Goal: Browse casually

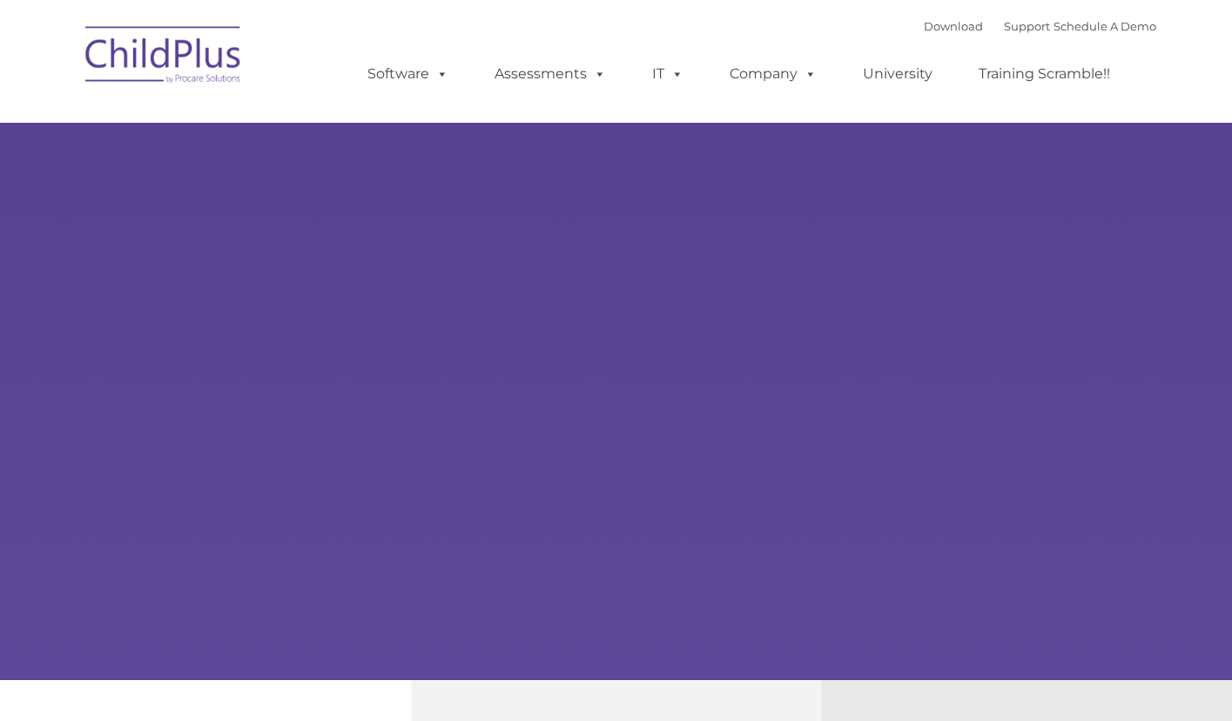
select select "MEDIUM"
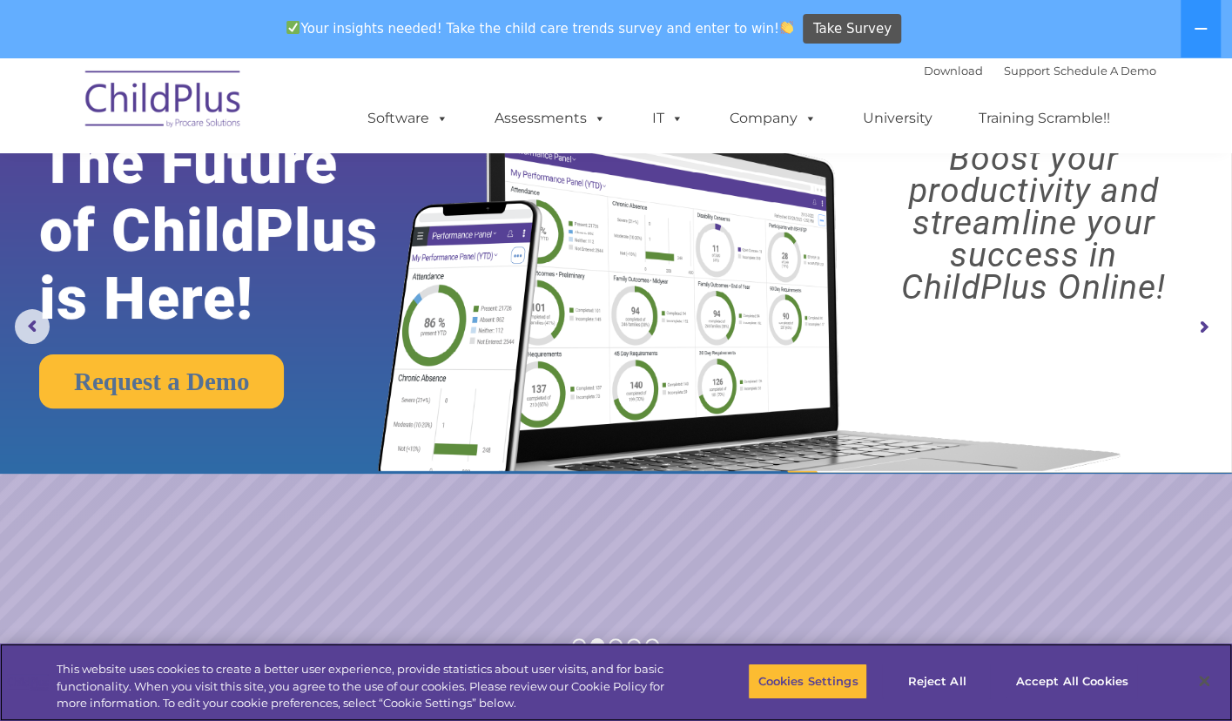
scroll to position [197, 0]
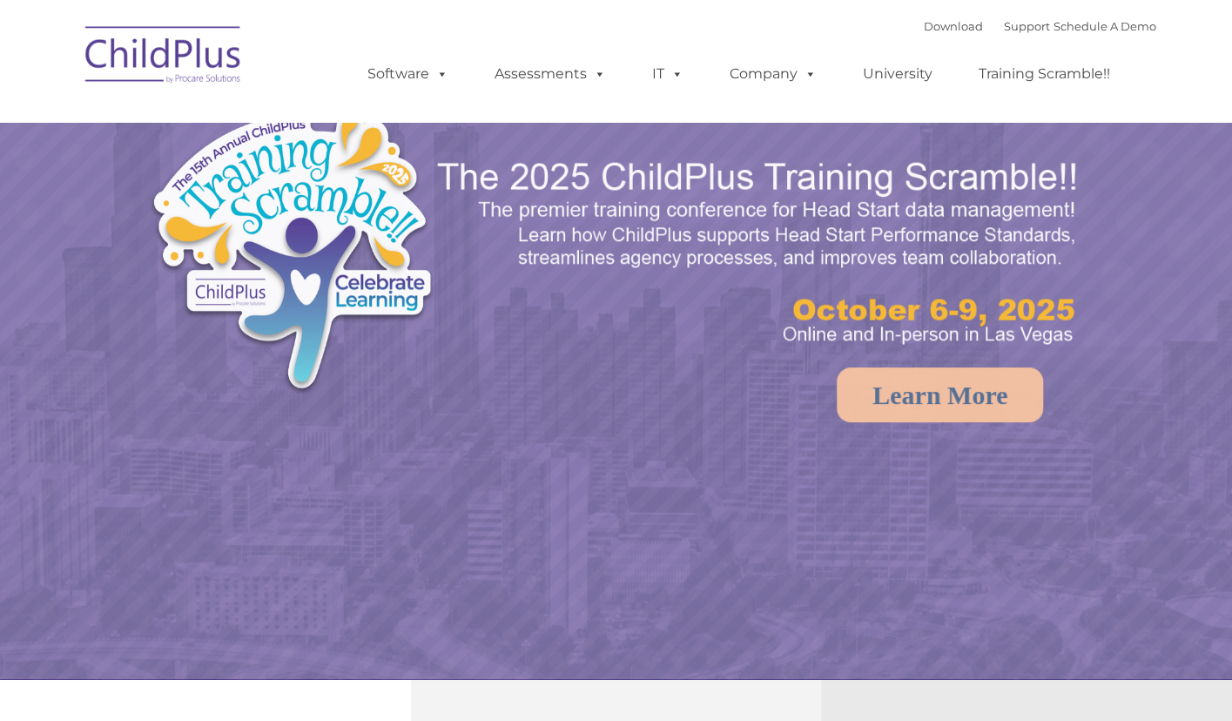
select select "MEDIUM"
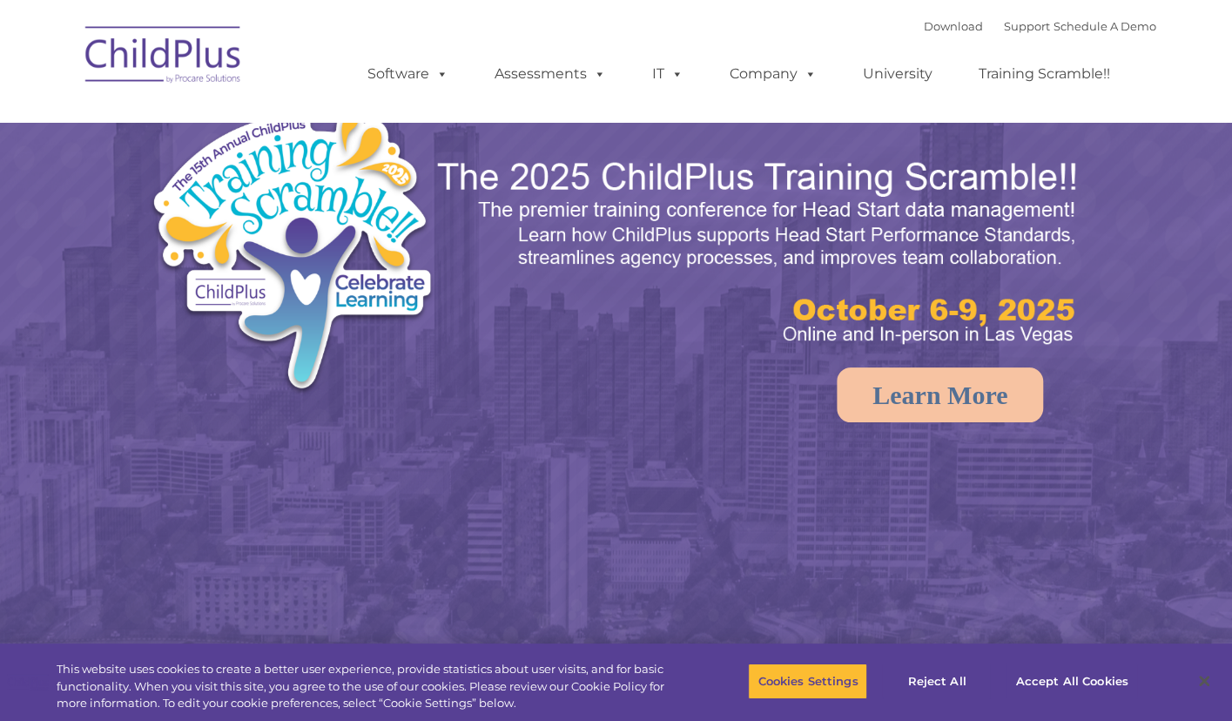
select select "MEDIUM"
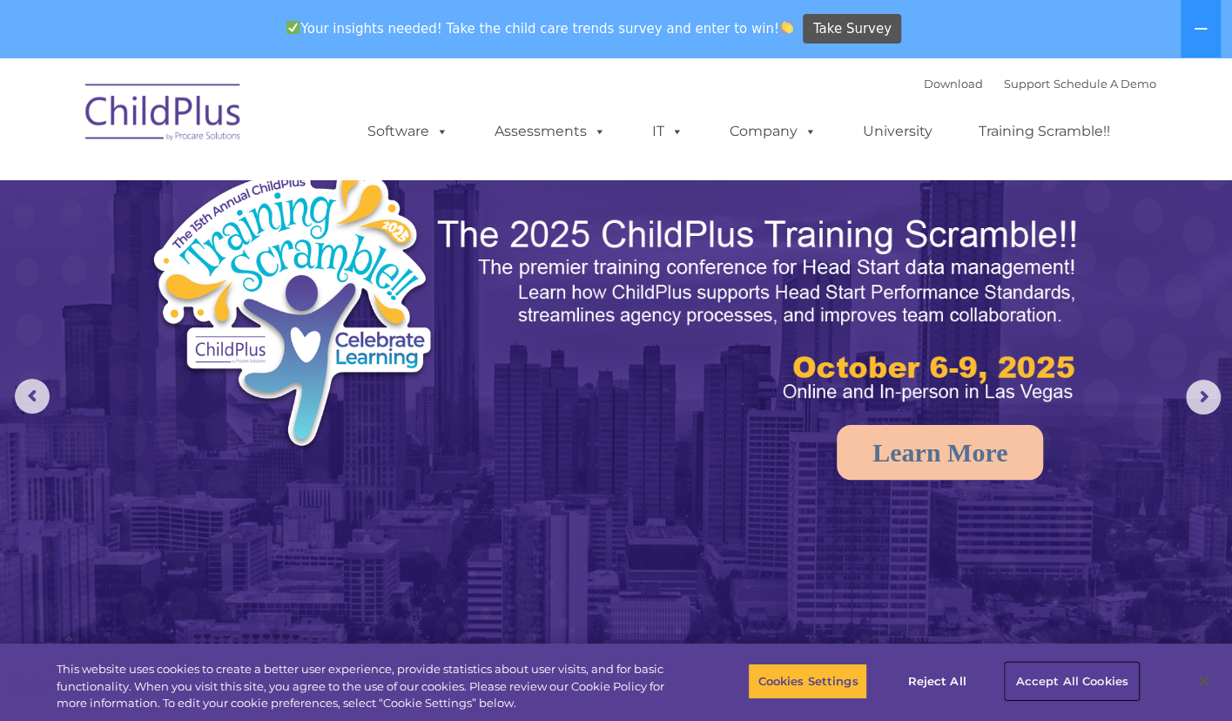
click at [1043, 684] on button "Accept All Cookies" at bounding box center [1070, 680] width 131 height 37
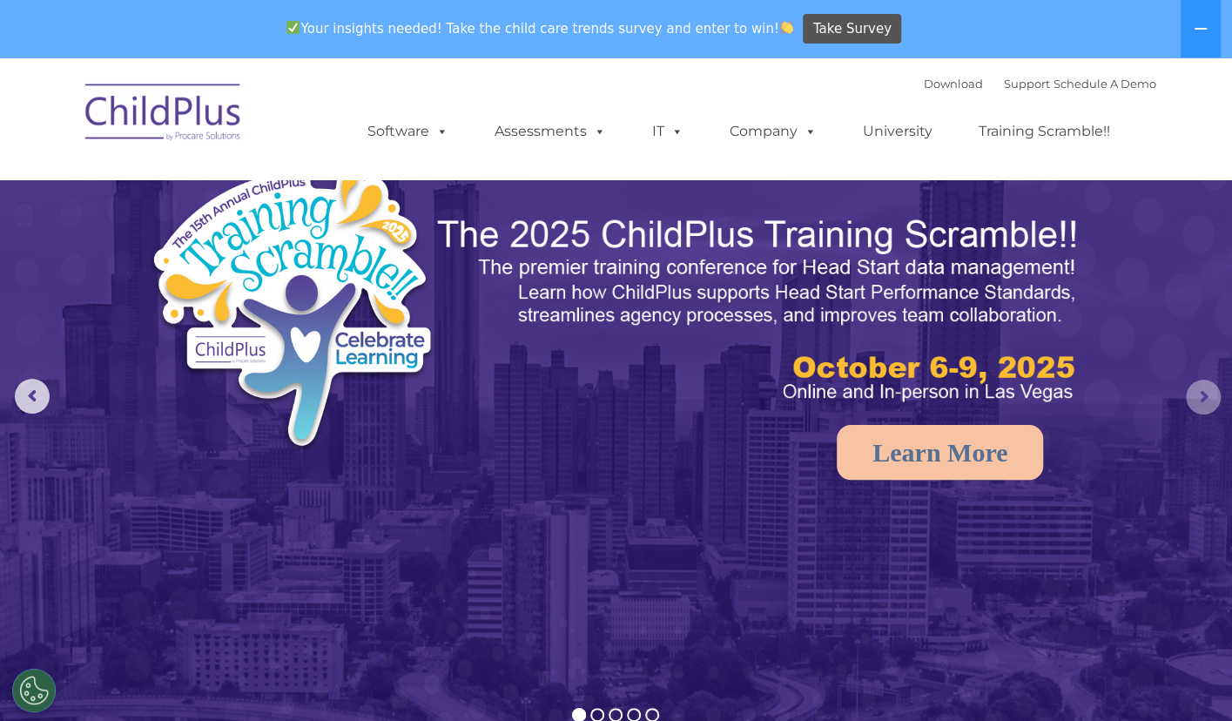
click at [1206, 411] on rs-arrow at bounding box center [1203, 397] width 35 height 35
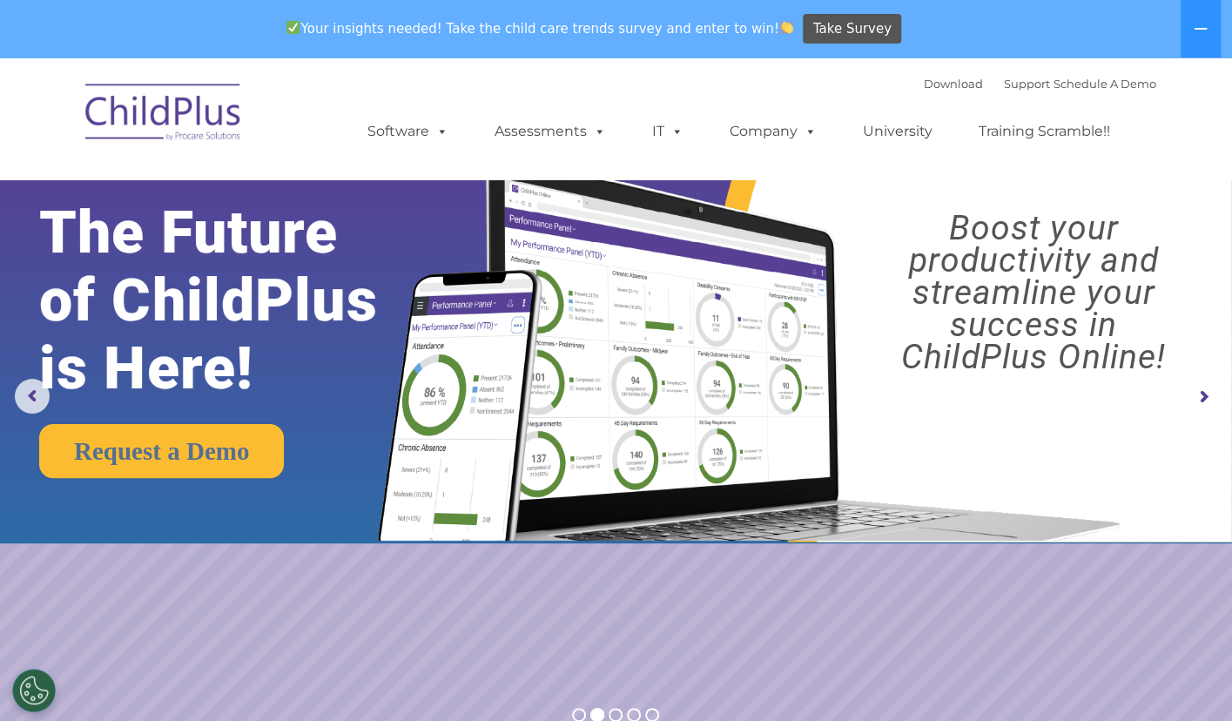
click at [1206, 411] on rs-arrow at bounding box center [1203, 397] width 35 height 35
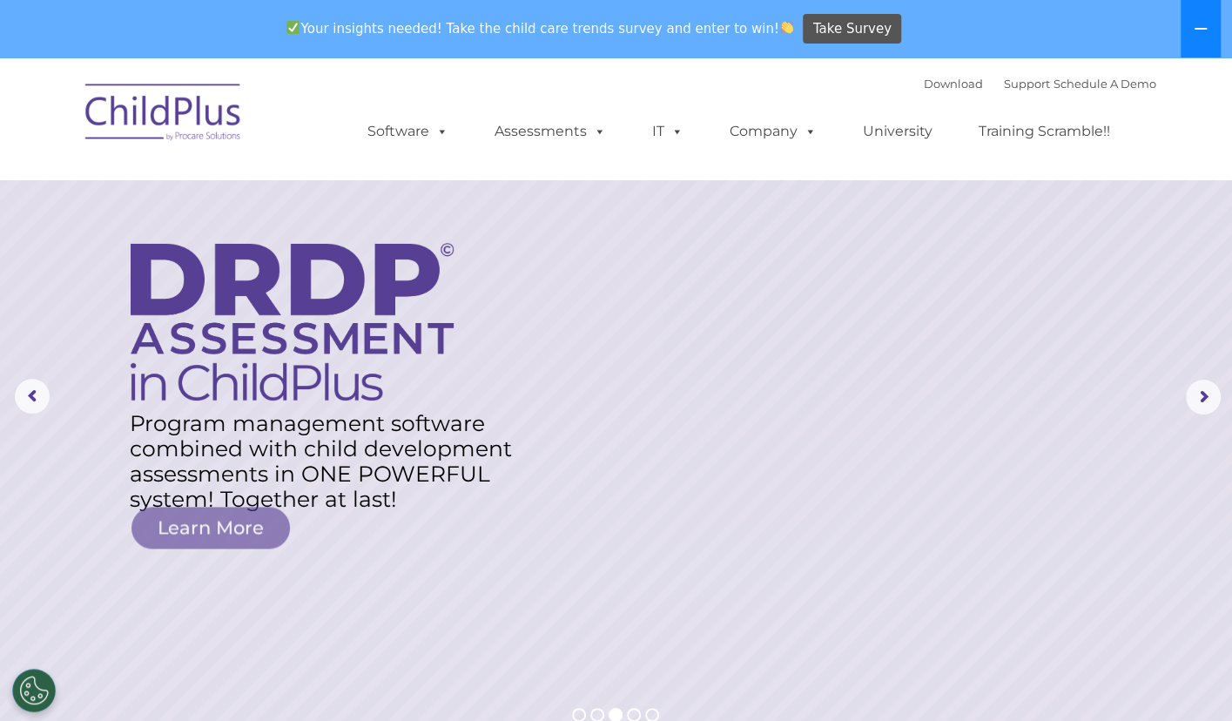
click at [1201, 39] on button at bounding box center [1200, 28] width 40 height 57
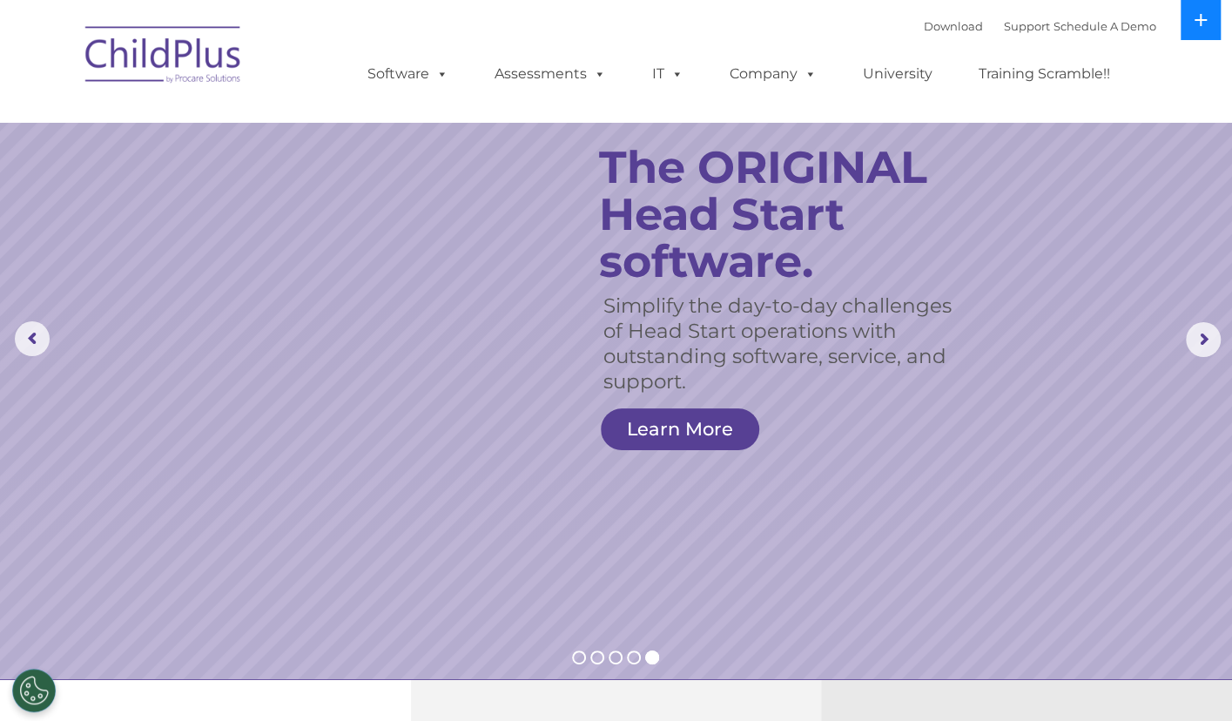
click at [1199, 17] on icon at bounding box center [1200, 20] width 12 height 12
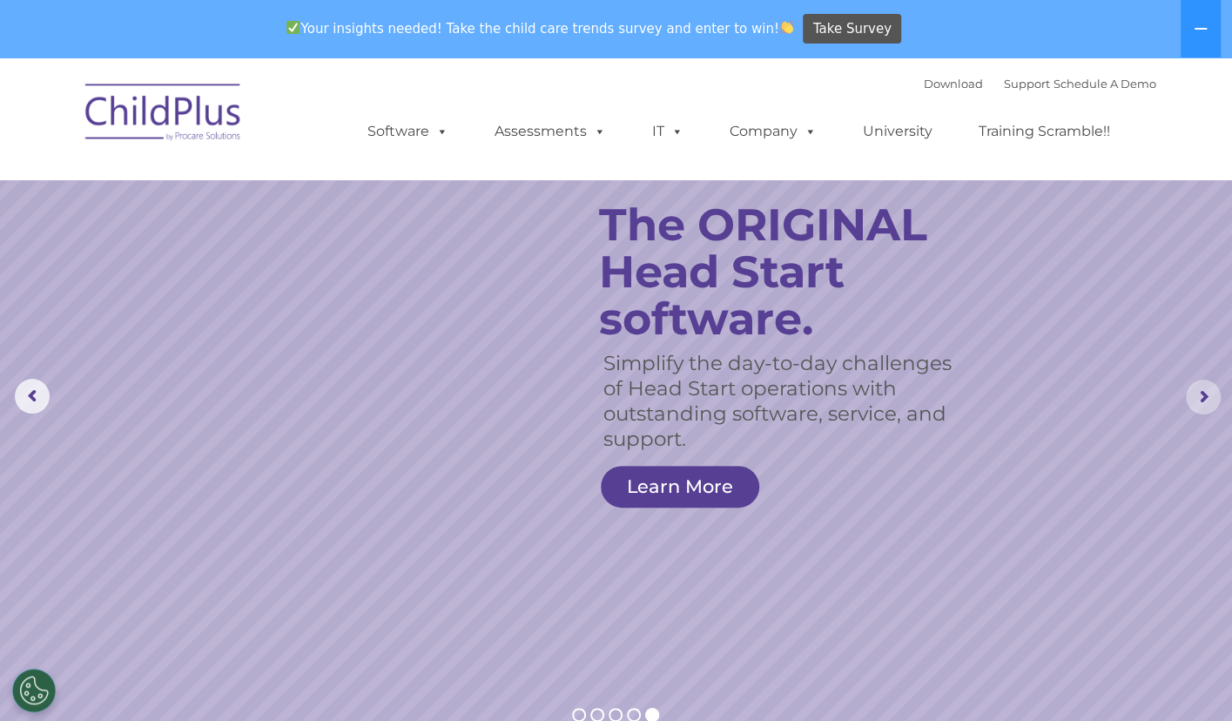
click at [1211, 383] on rs-arrow at bounding box center [1203, 397] width 35 height 35
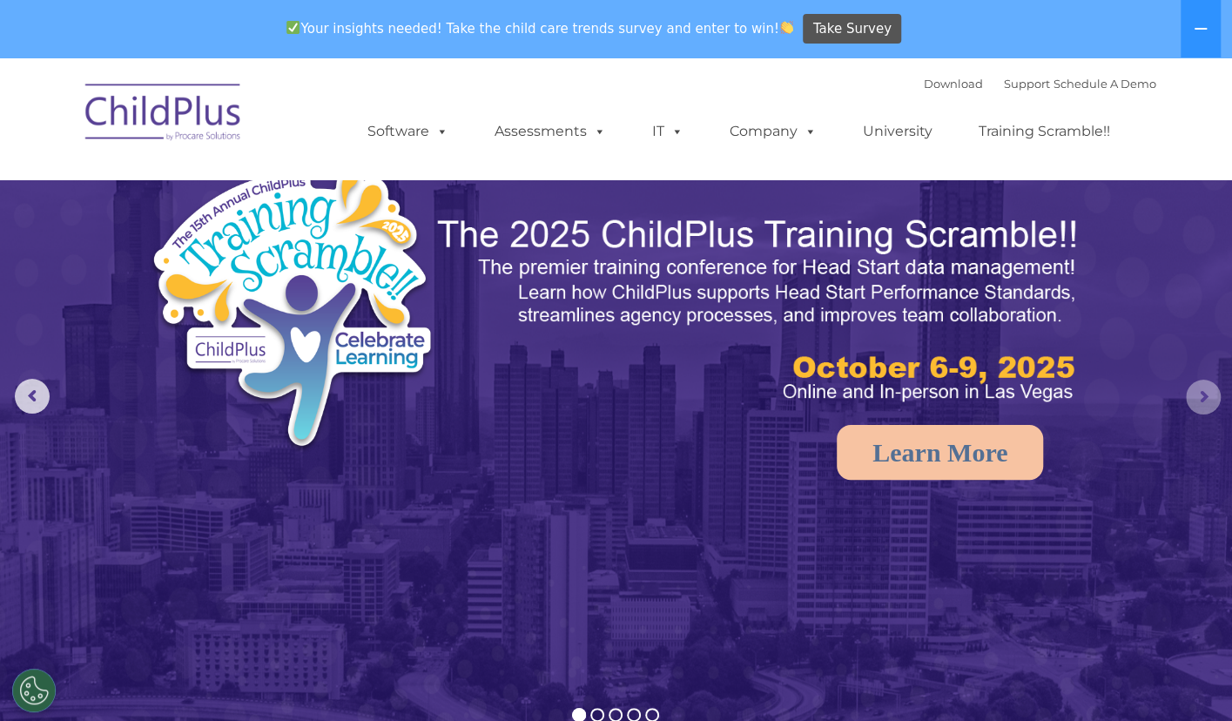
click at [1211, 383] on rs-arrow at bounding box center [1203, 397] width 35 height 35
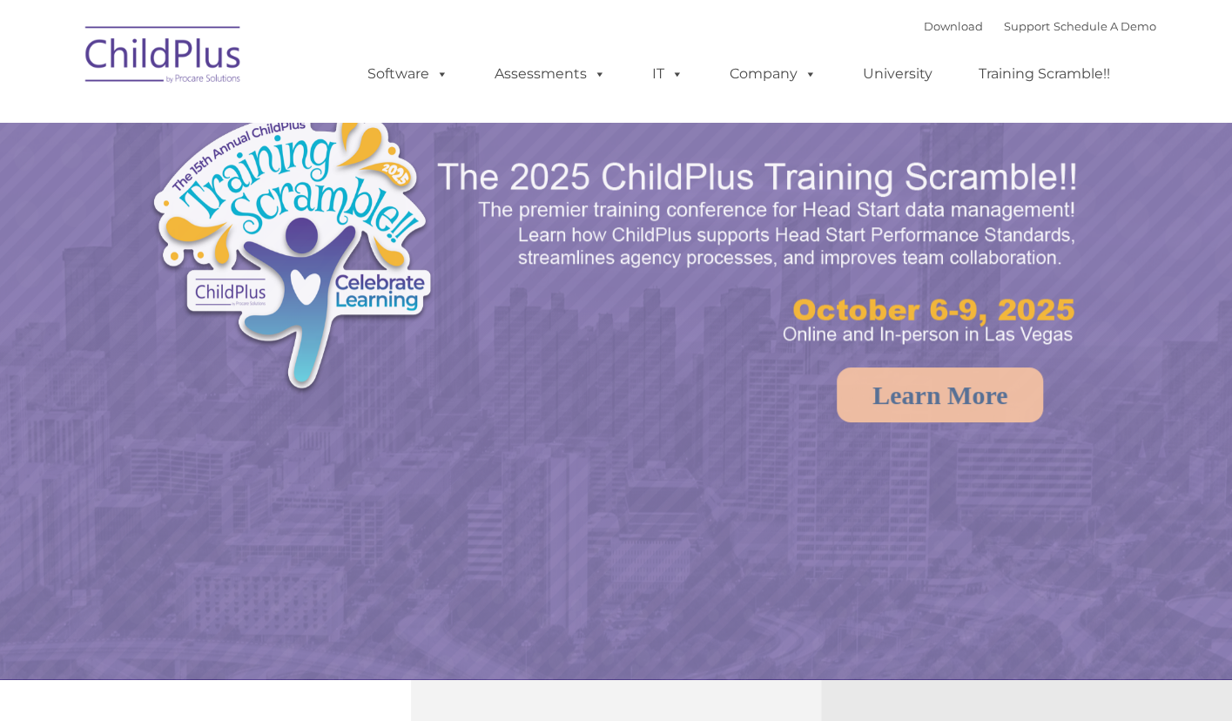
select select "MEDIUM"
